Goal: Task Accomplishment & Management: Use online tool/utility

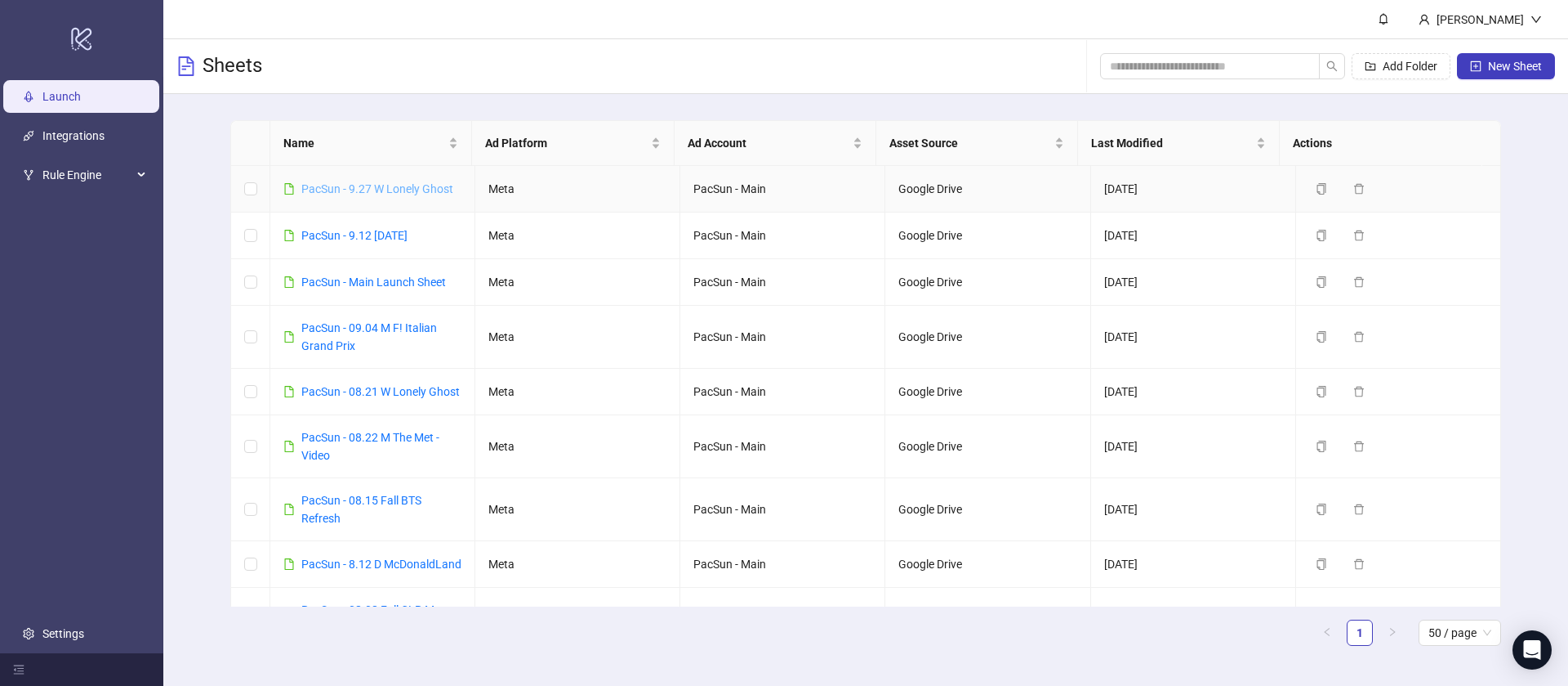
click at [372, 190] on link "PacSun - 9.27 W Lonely Ghost" at bounding box center [377, 189] width 151 height 13
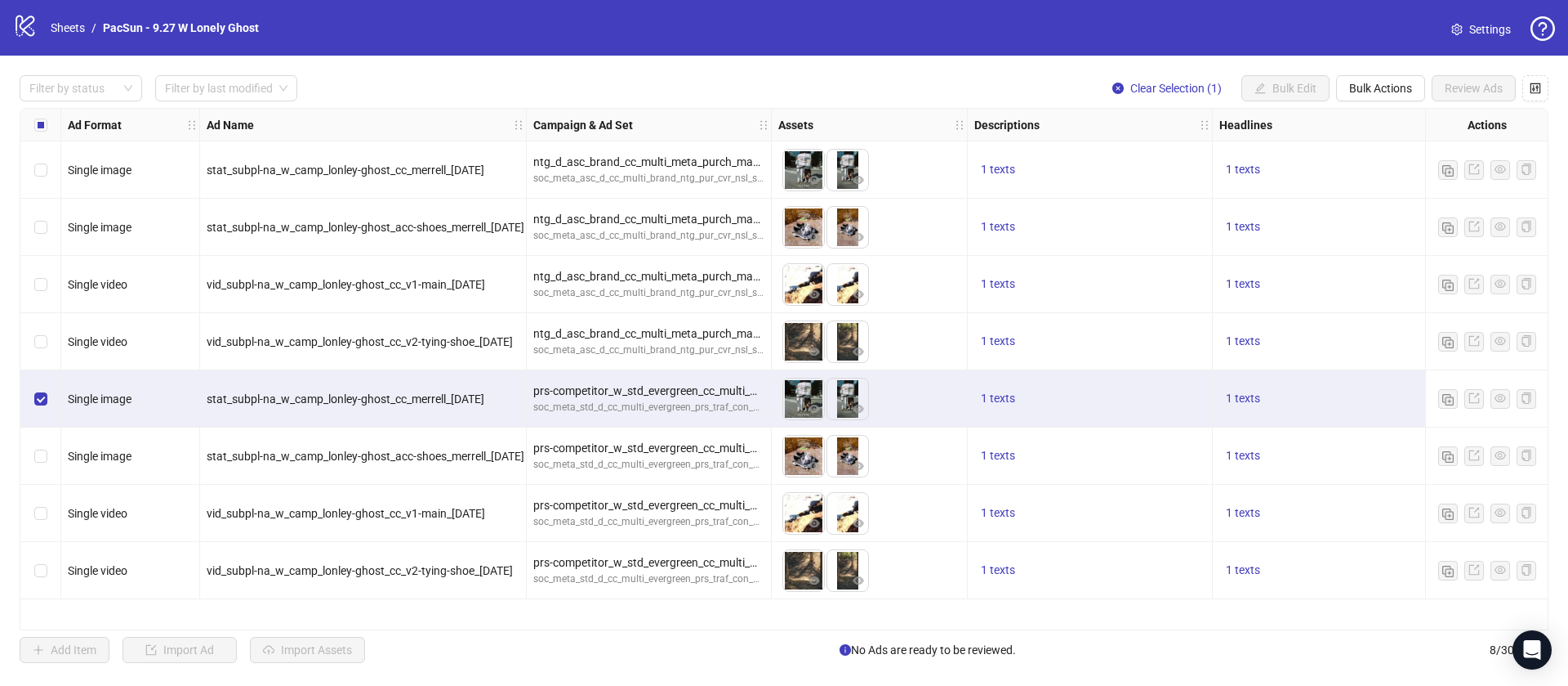
click at [40, 465] on div "Select row 6" at bounding box center [41, 456] width 41 height 57
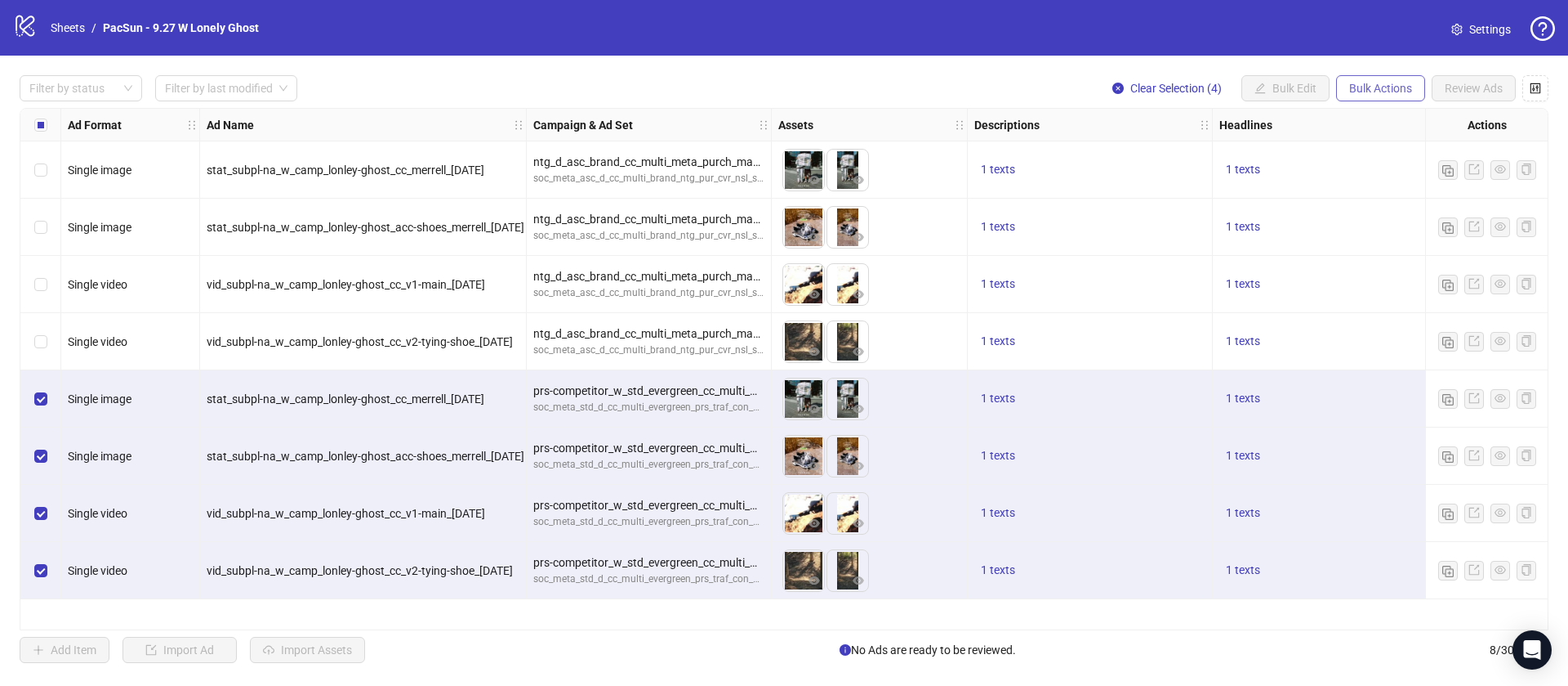
click at [1366, 92] on span "Bulk Actions" at bounding box center [1381, 88] width 62 height 13
click at [1426, 175] on span "Duplicate with assets" at bounding box center [1403, 173] width 112 height 18
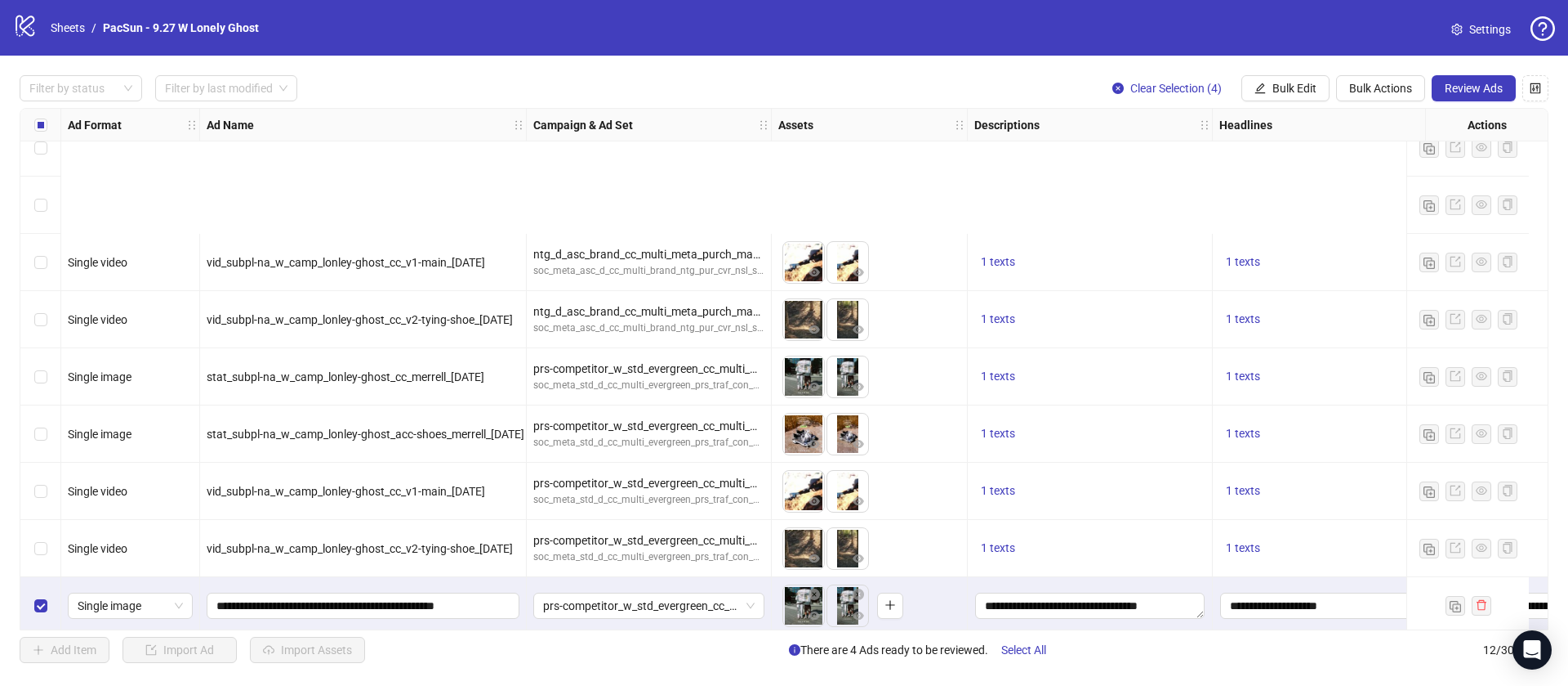
scroll to position [206, 0]
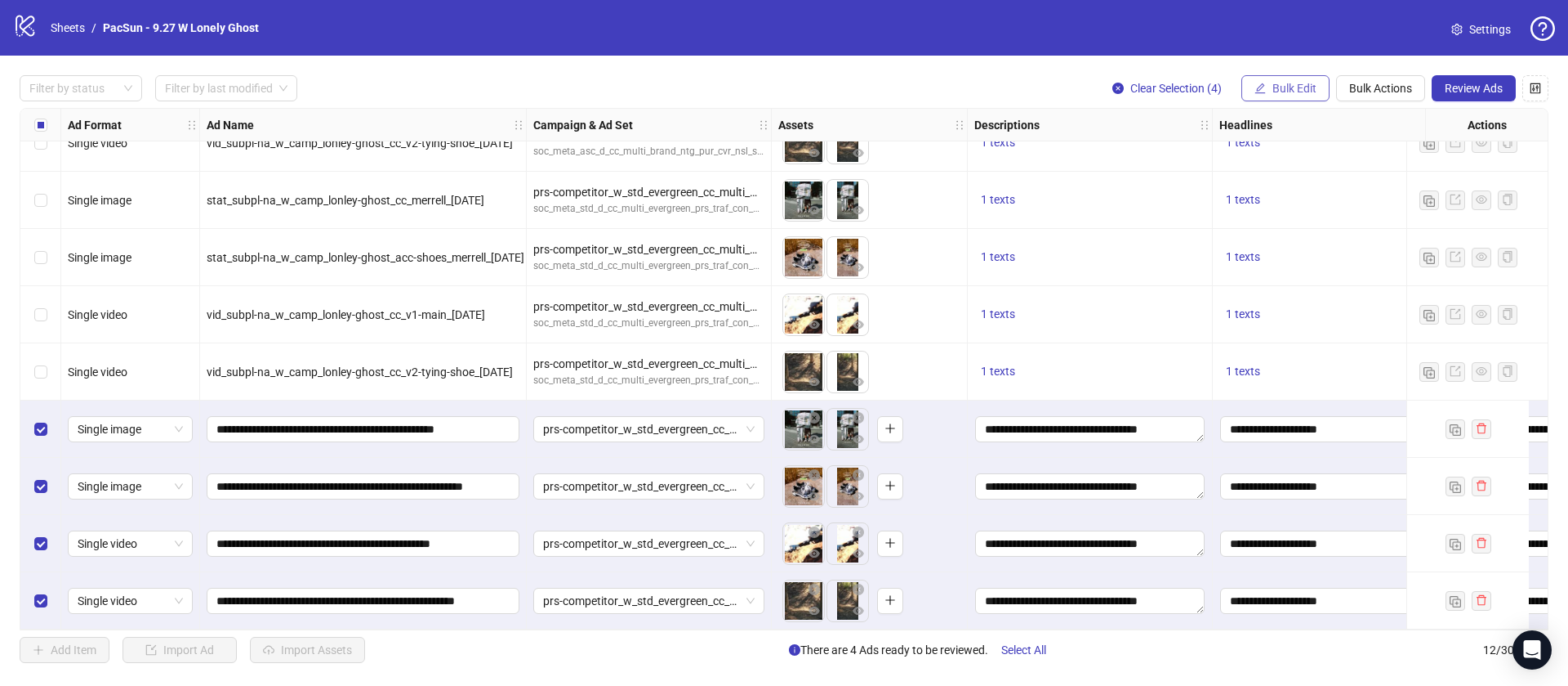
click at [1294, 87] on span "Bulk Edit" at bounding box center [1294, 88] width 45 height 13
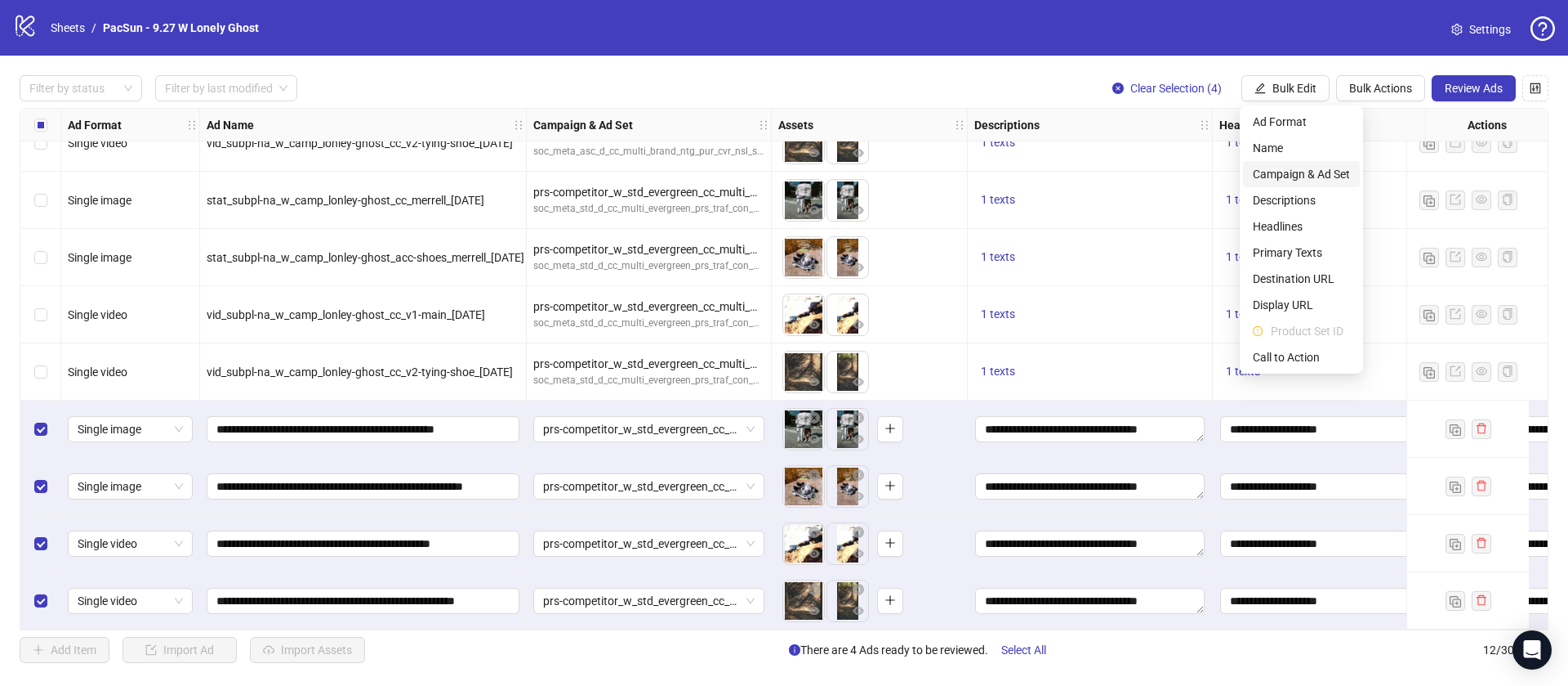
click at [1303, 170] on span "Campaign & Ad Set" at bounding box center [1301, 173] width 98 height 18
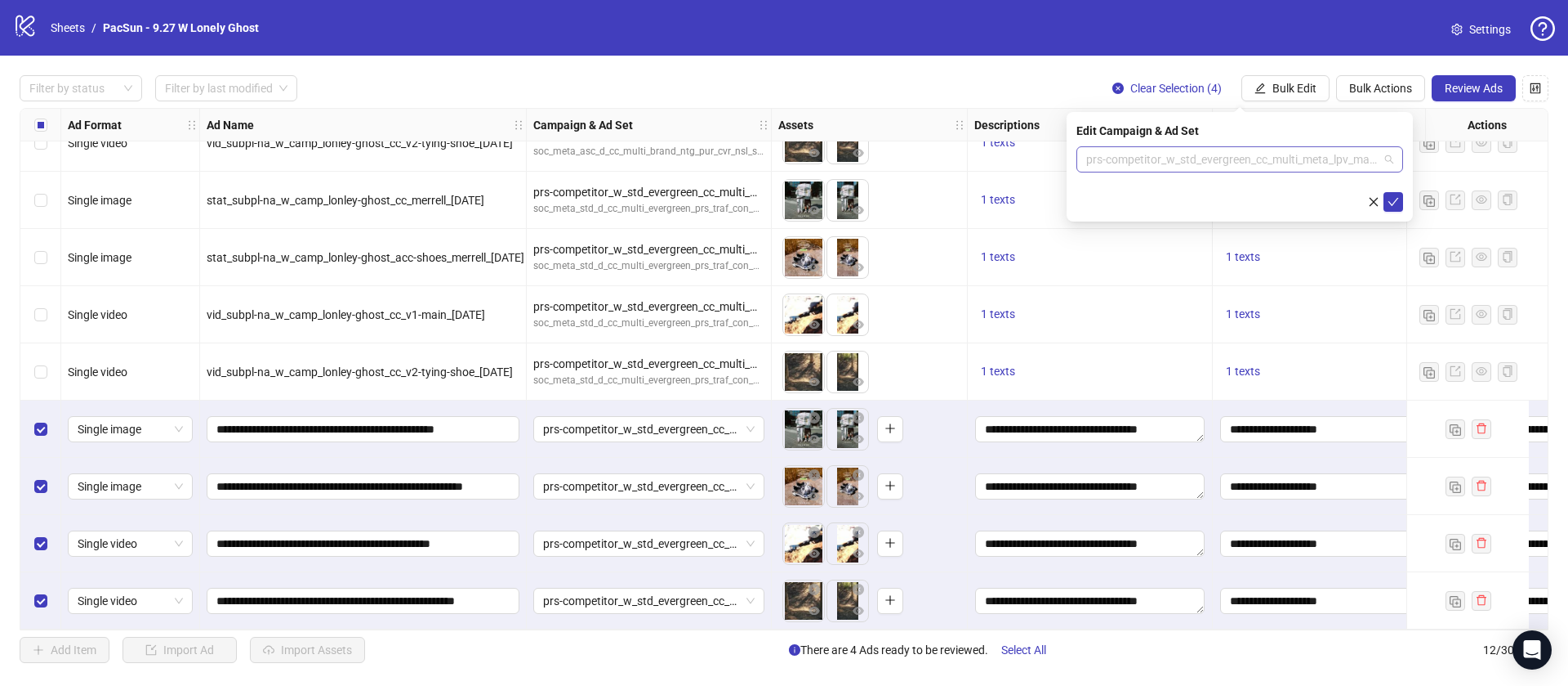
click at [1183, 153] on span "prs-competitor_w_std_evergreen_cc_multi_meta_lpv_maxlpv_autob_site_w-18-54_7dc1…" at bounding box center [1239, 159] width 307 height 25
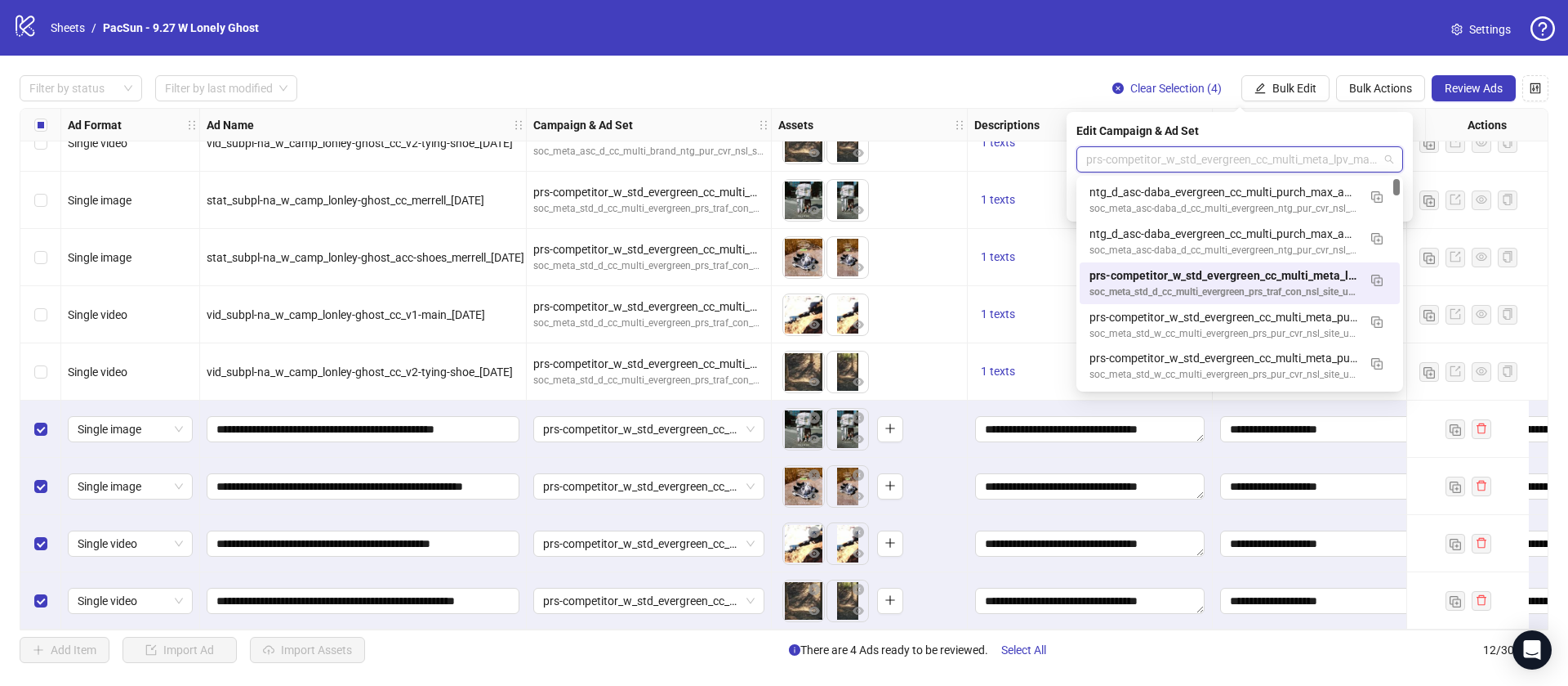
paste input "**********"
type input "**********"
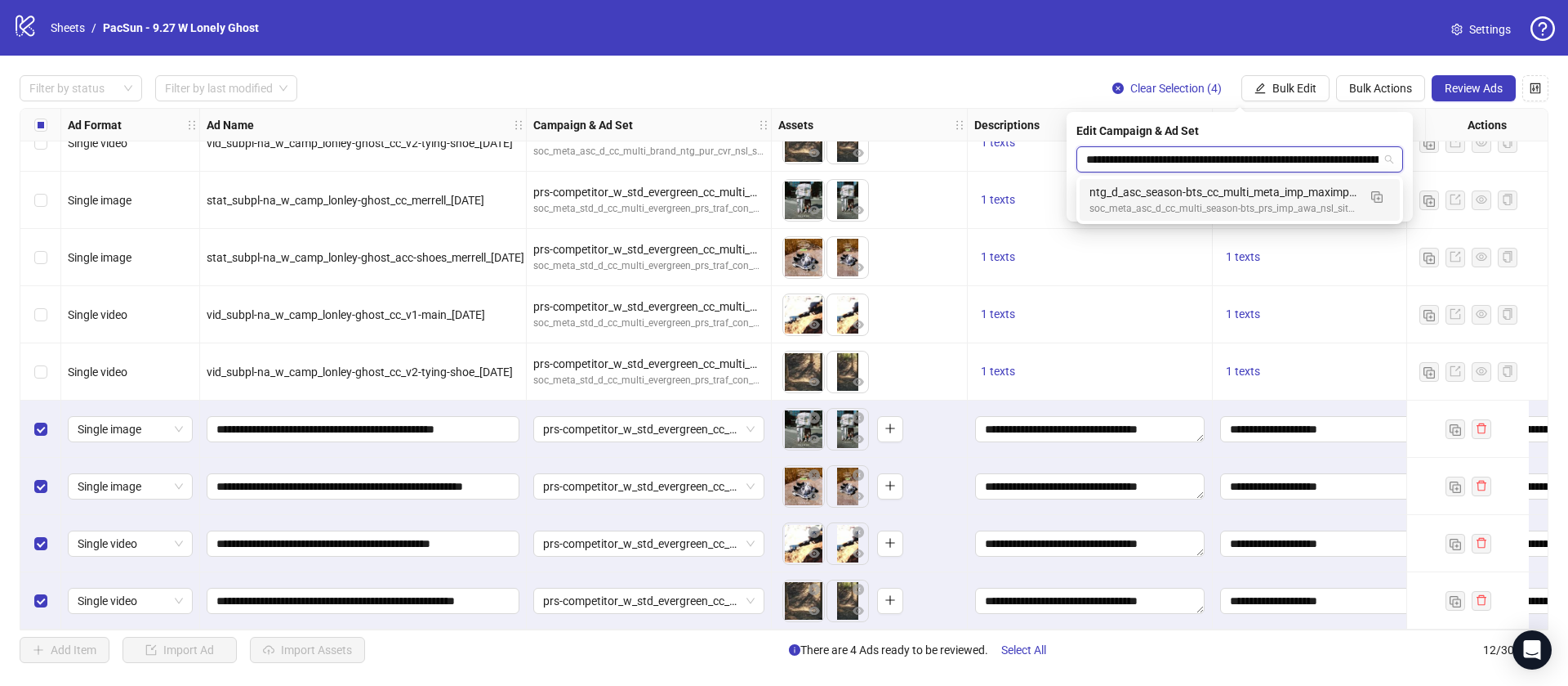
scroll to position [0, 151]
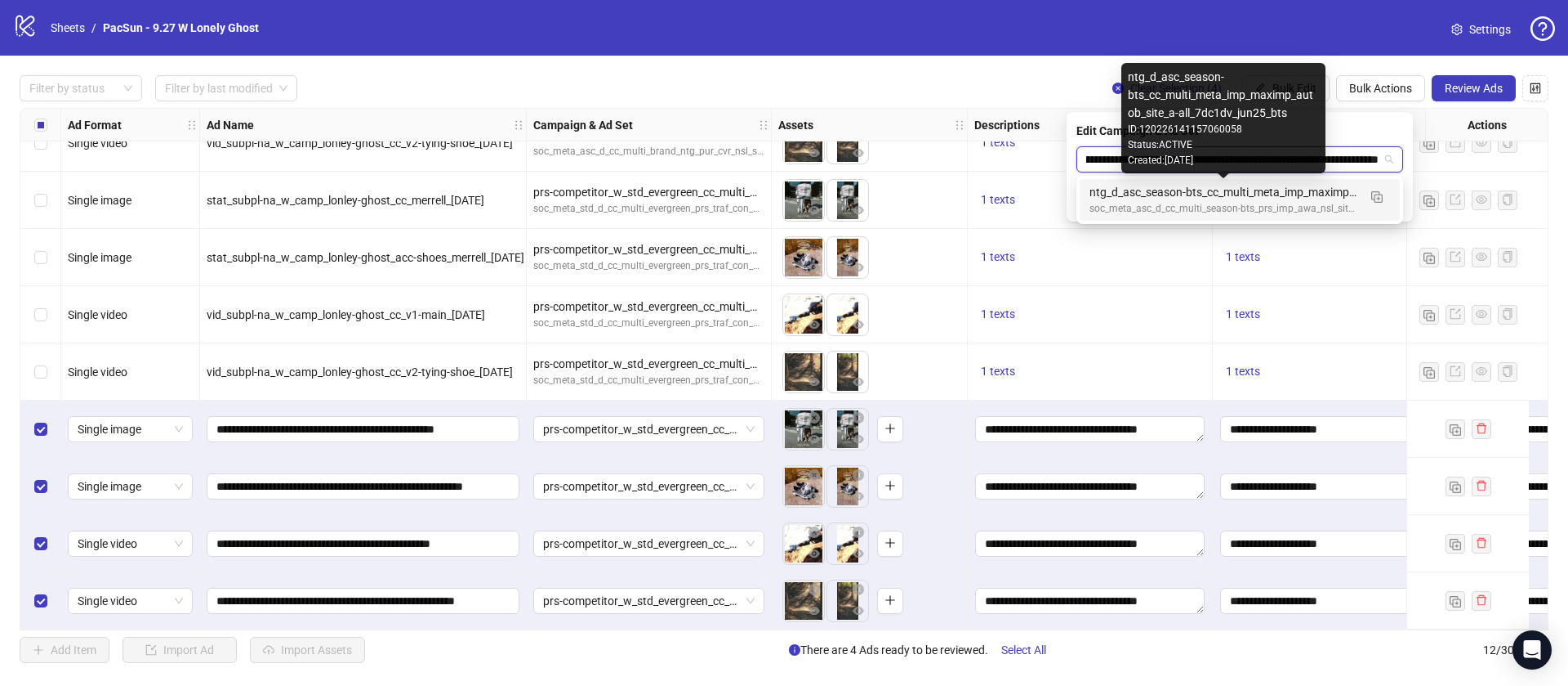
click at [1187, 191] on div "ntg_d_asc_season-bts_cc_multi_meta_imp_maximp_autob_site_a-all_7dc1dv_jun25_bts" at bounding box center [1223, 191] width 268 height 18
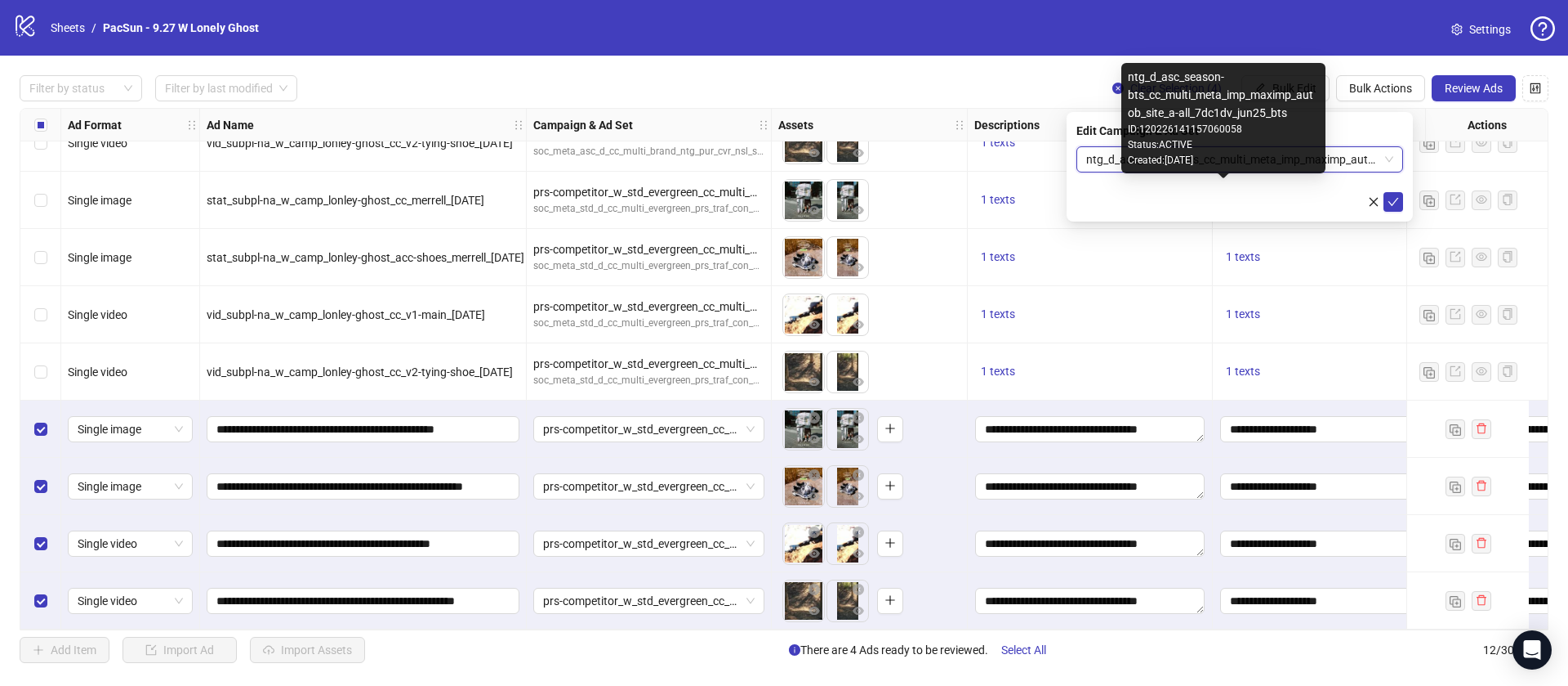
scroll to position [0, 0]
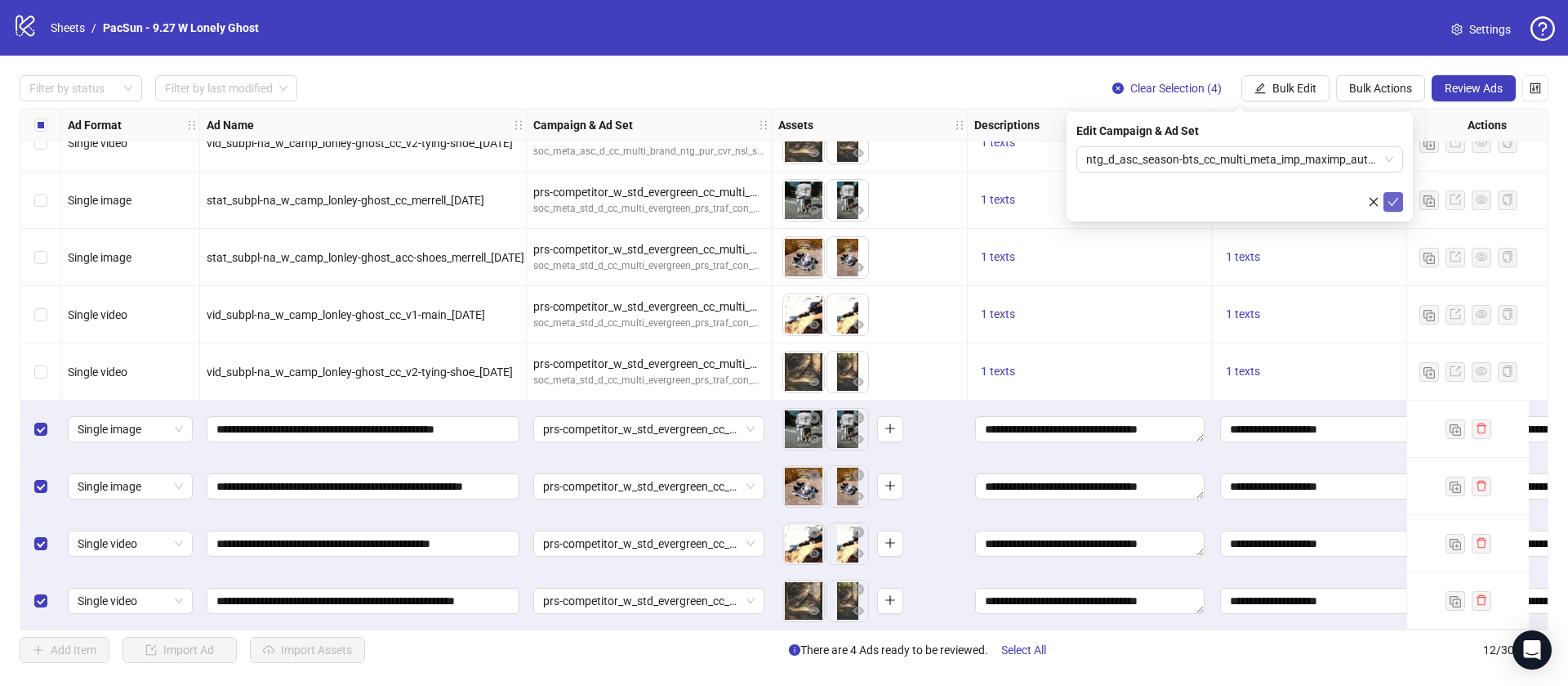
click at [1396, 199] on icon "check" at bounding box center [1393, 202] width 10 height 9
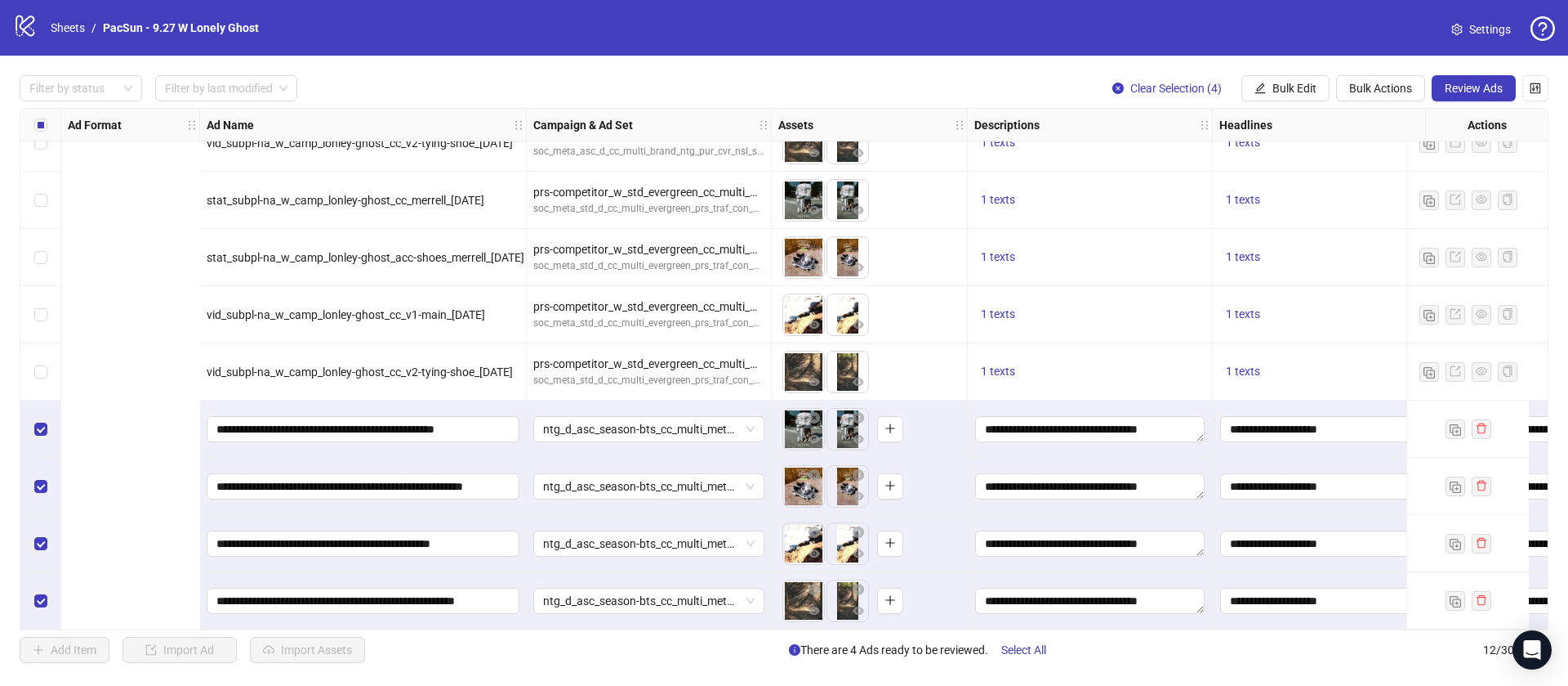
scroll to position [206, 531]
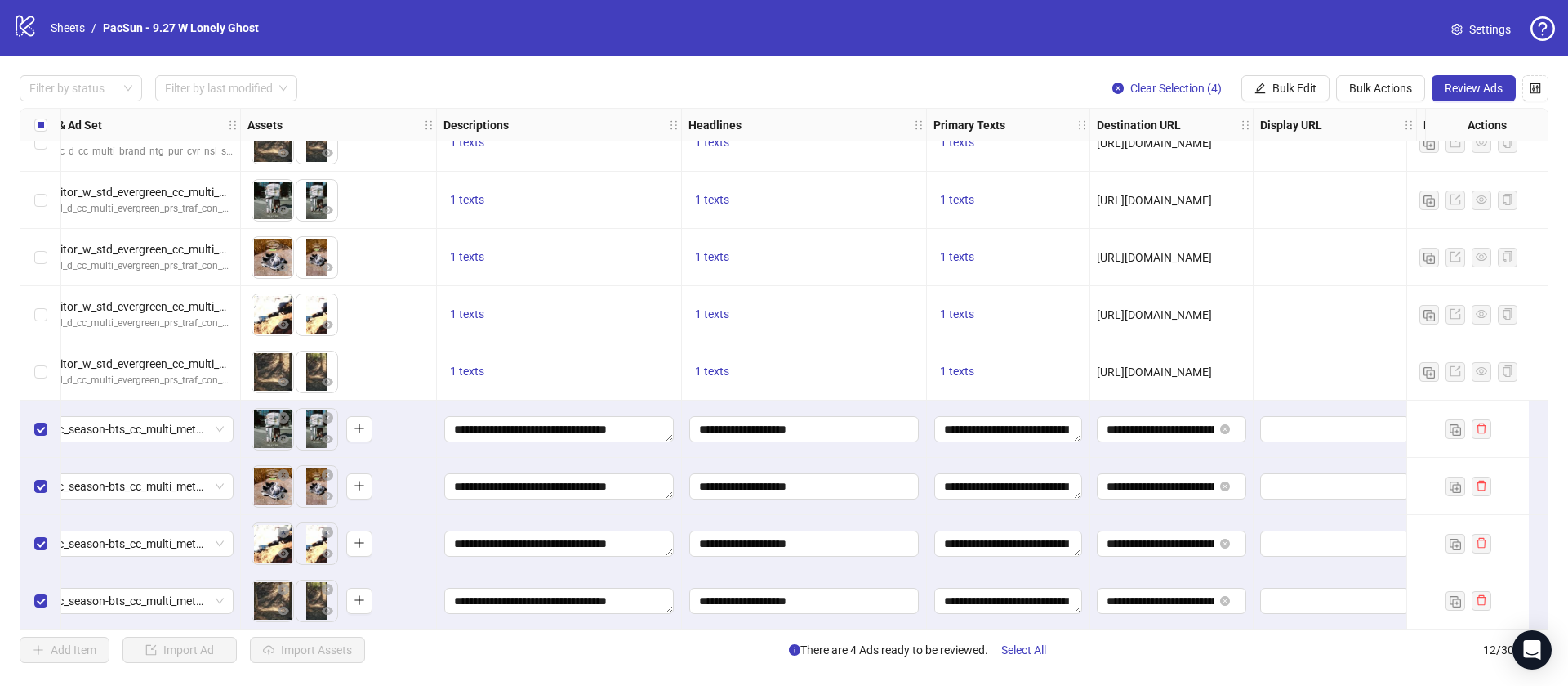
click at [1183, 407] on div "**********" at bounding box center [1172, 429] width 164 height 57
click at [1185, 420] on input "**********" at bounding box center [1160, 428] width 107 height 18
click at [1466, 85] on span "Review Ads" at bounding box center [1473, 88] width 58 height 13
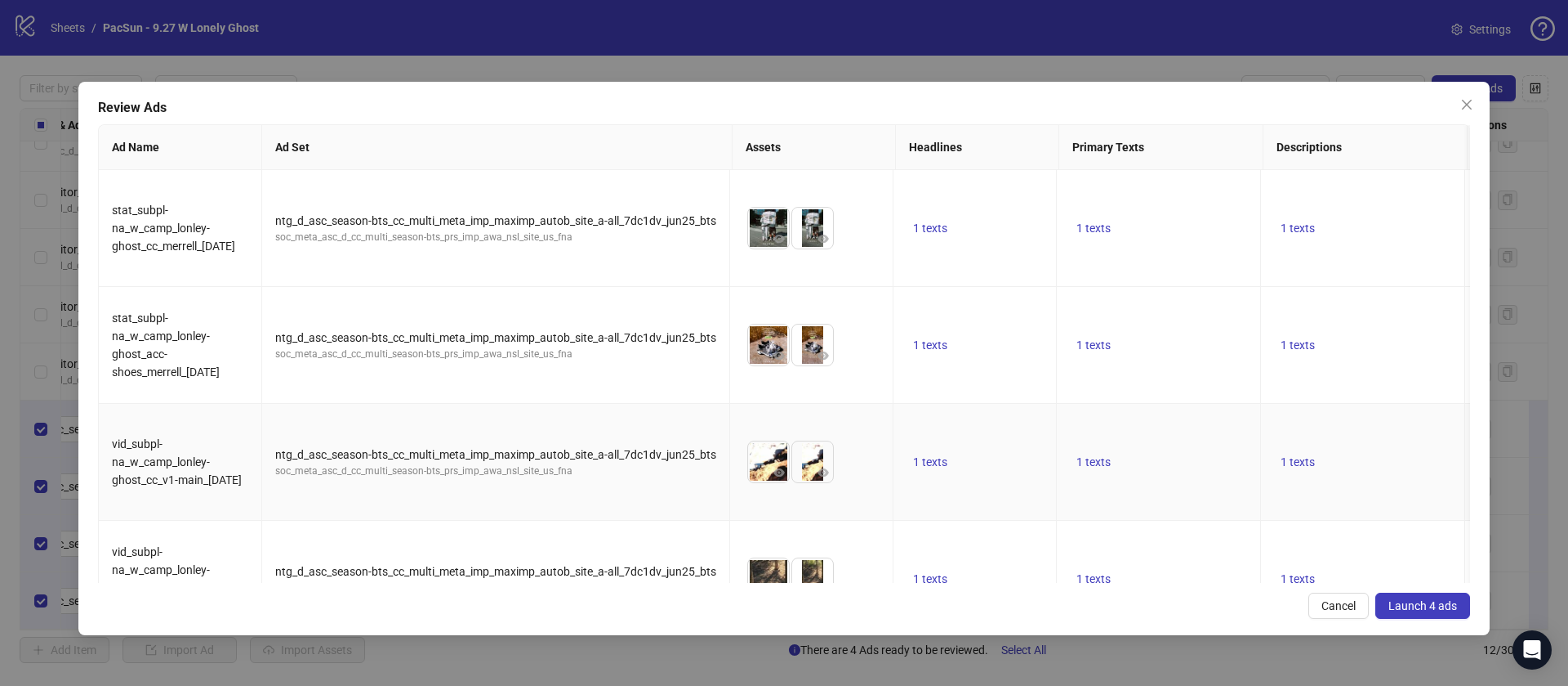
scroll to position [2, 0]
click at [1433, 601] on span "Launch 4 ads" at bounding box center [1422, 605] width 68 height 13
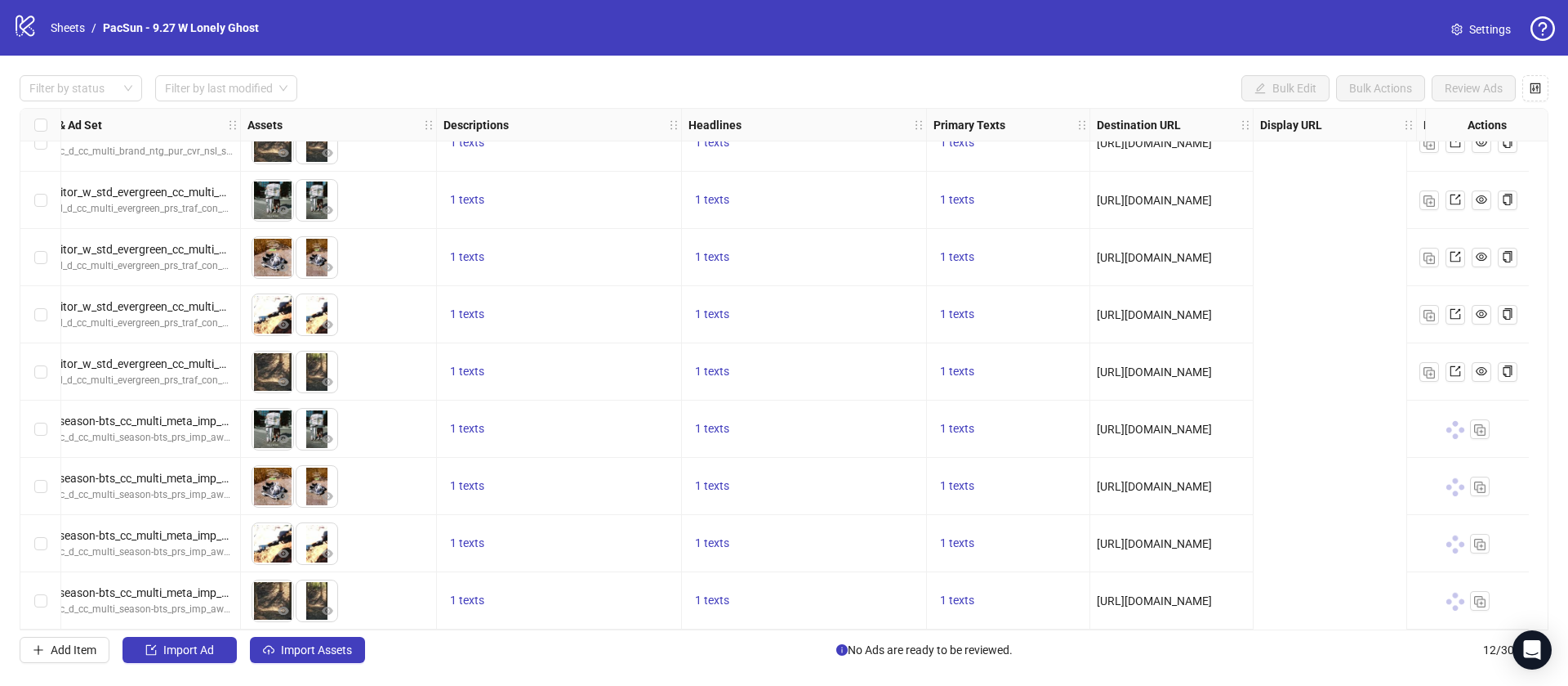
scroll to position [206, 0]
